Goal: Task Accomplishment & Management: Manage account settings

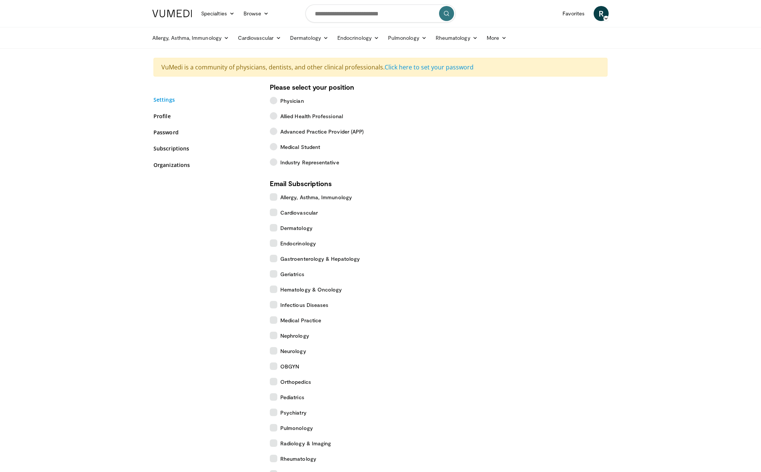
click at [165, 100] on link "Settings" at bounding box center [205, 100] width 105 height 8
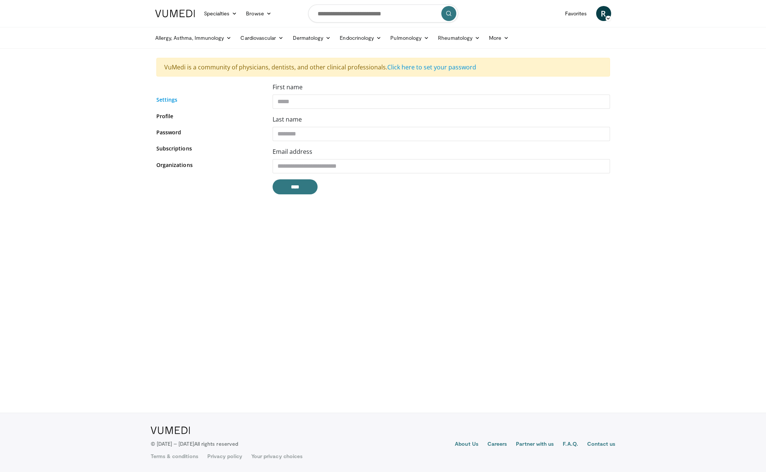
click at [165, 99] on link "Settings" at bounding box center [208, 100] width 105 height 8
click at [165, 149] on link "Subscriptions" at bounding box center [208, 148] width 105 height 8
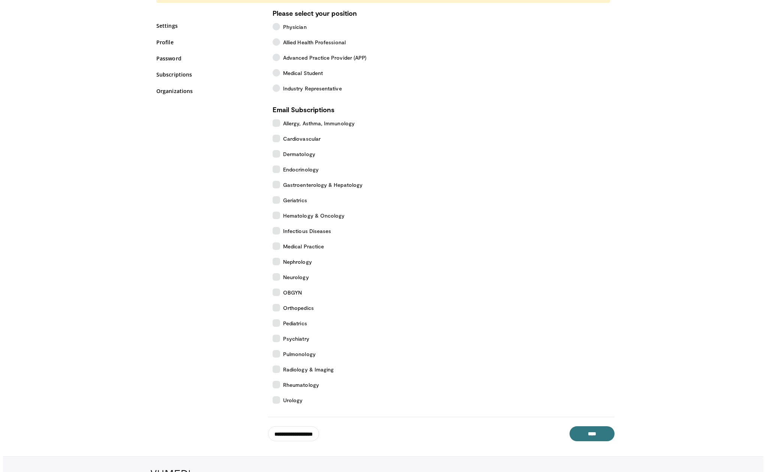
scroll to position [117, 0]
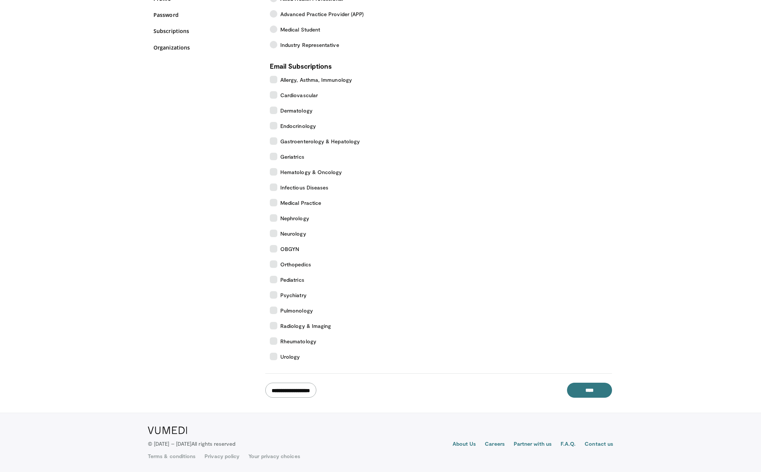
click at [298, 389] on input "**********" at bounding box center [290, 390] width 51 height 15
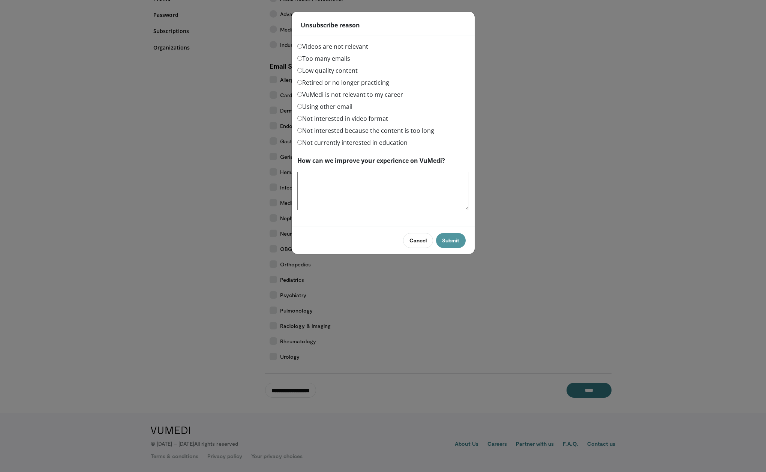
click at [451, 240] on button "Submit" at bounding box center [450, 240] width 29 height 15
